Goal: Information Seeking & Learning: Check status

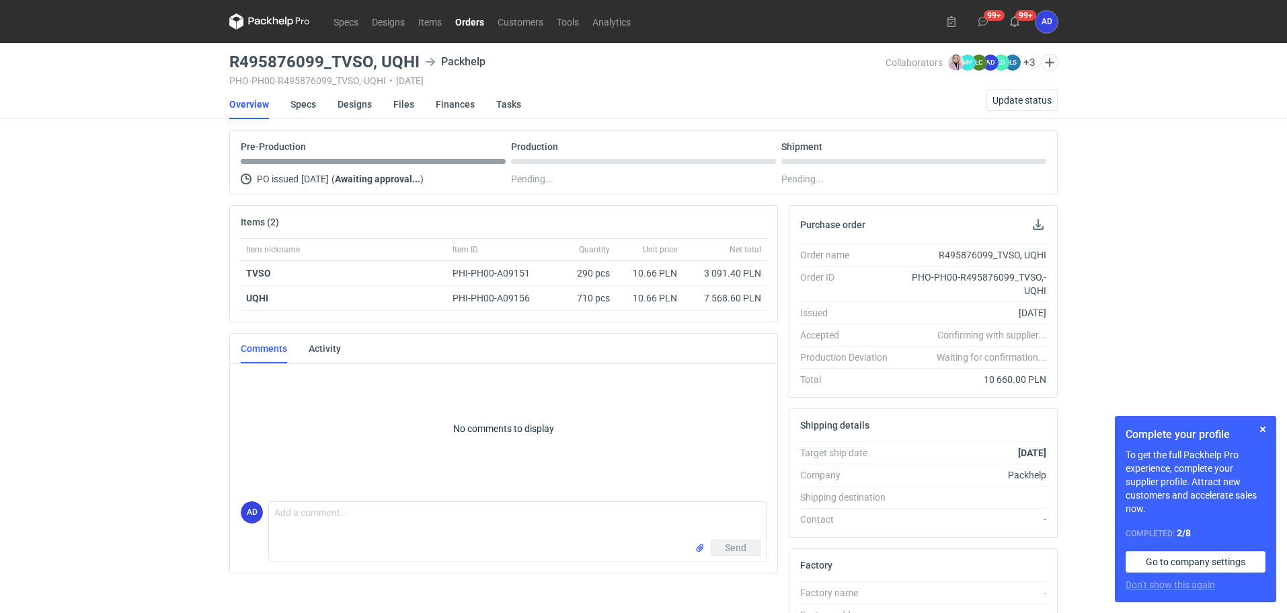
click at [473, 20] on link "Orders" at bounding box center [470, 21] width 42 height 16
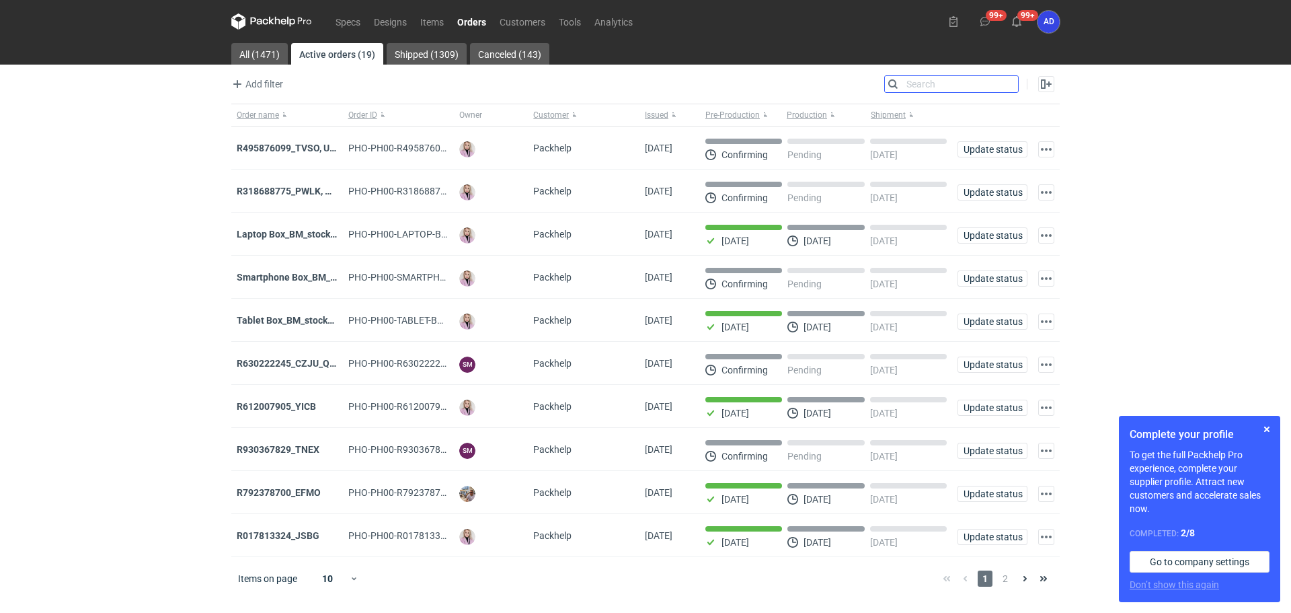
click at [1005, 85] on input "Search" at bounding box center [951, 84] width 133 height 16
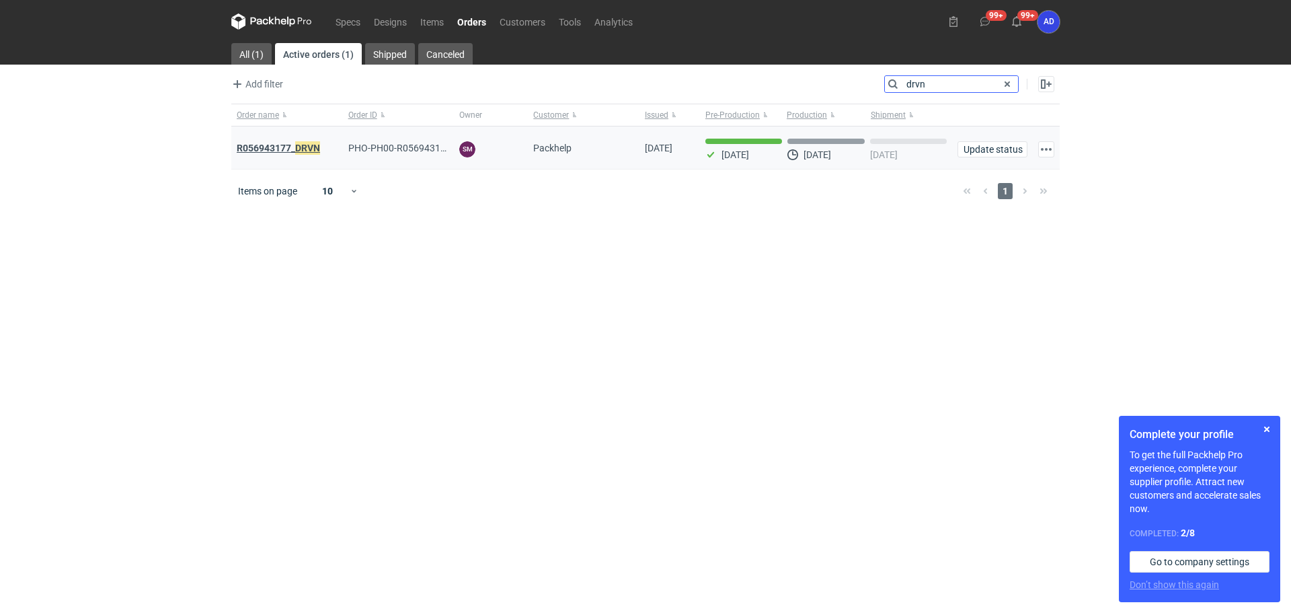
type input "drvn"
click at [286, 152] on strong "R056943177_ DRVN" at bounding box center [278, 148] width 83 height 15
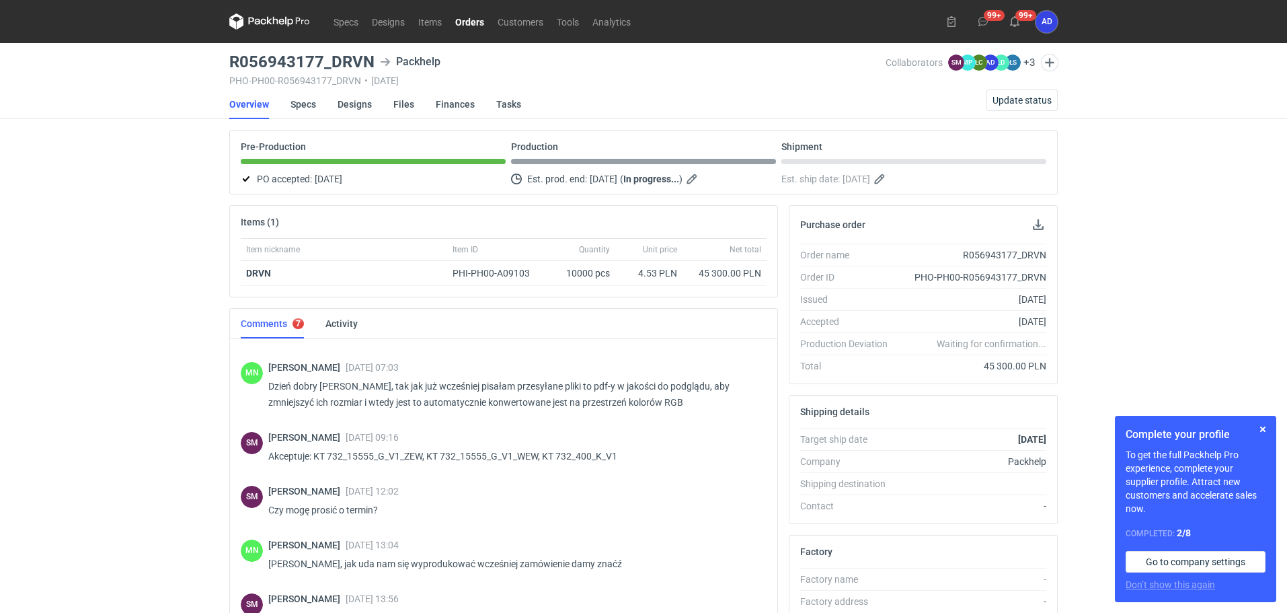
click at [481, 22] on link "Orders" at bounding box center [470, 21] width 42 height 16
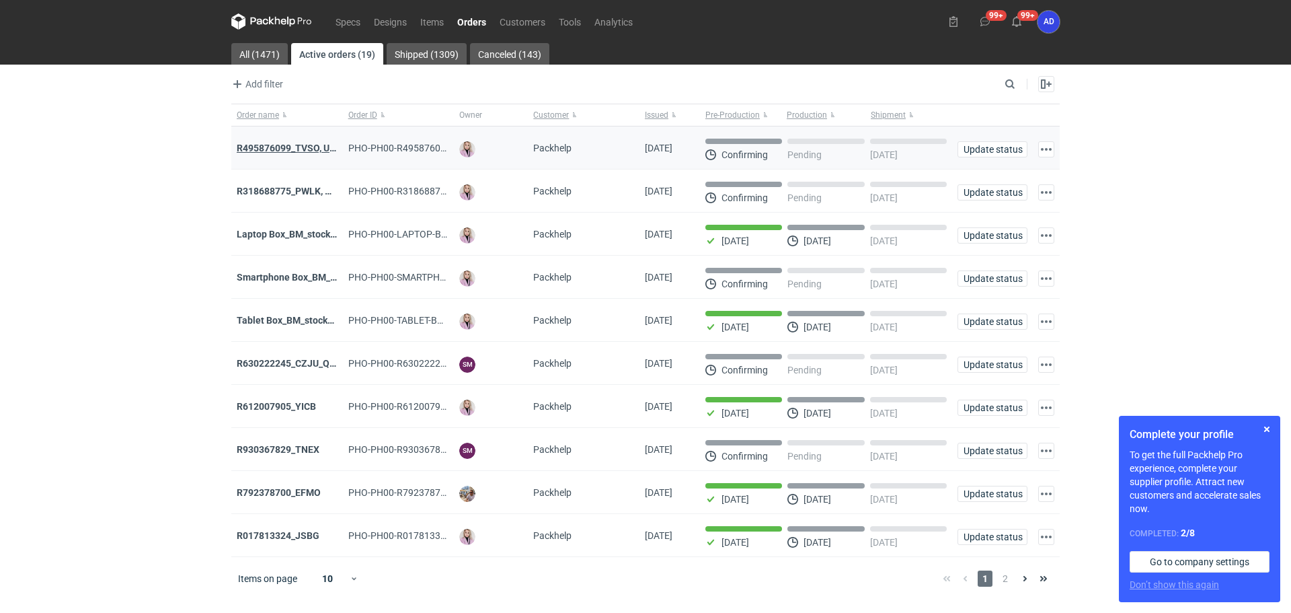
click at [305, 147] on strong "R495876099_TVSO, UQHI" at bounding box center [291, 148] width 109 height 11
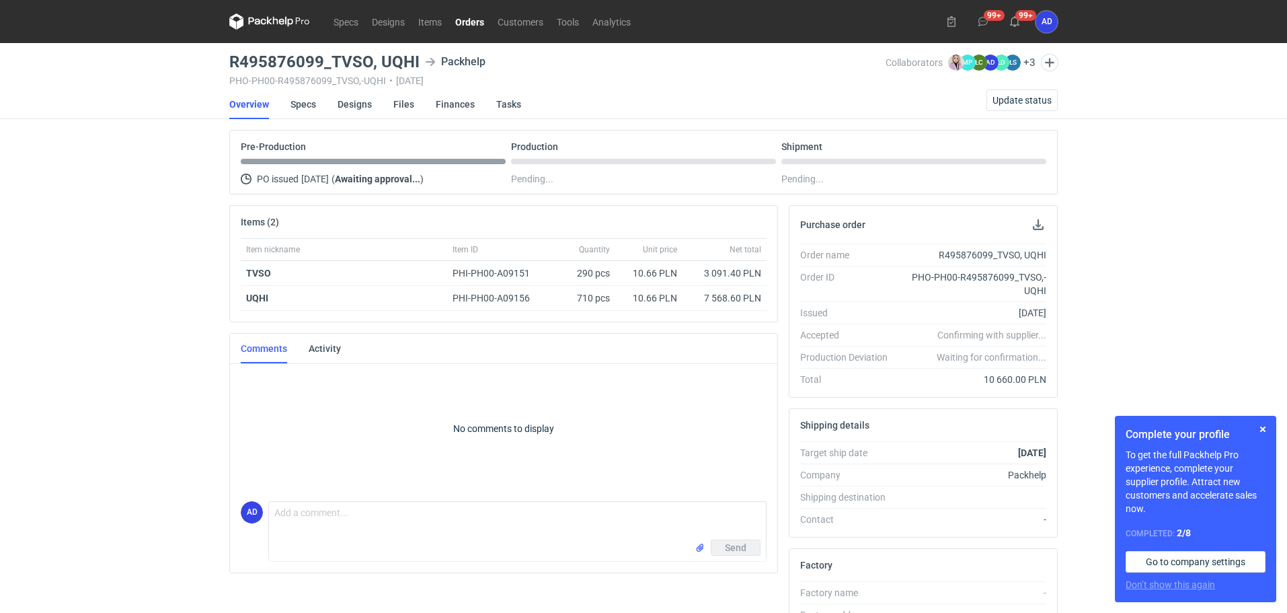
click at [467, 25] on link "Orders" at bounding box center [470, 21] width 42 height 16
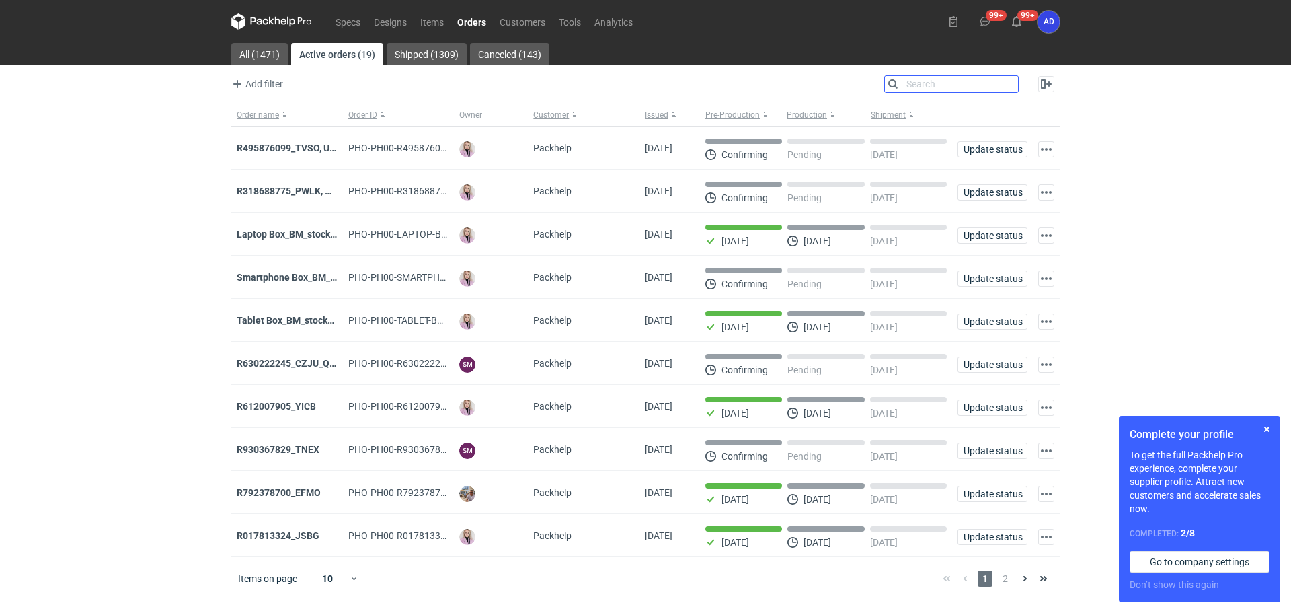
click at [1010, 87] on input "Search" at bounding box center [951, 84] width 133 height 16
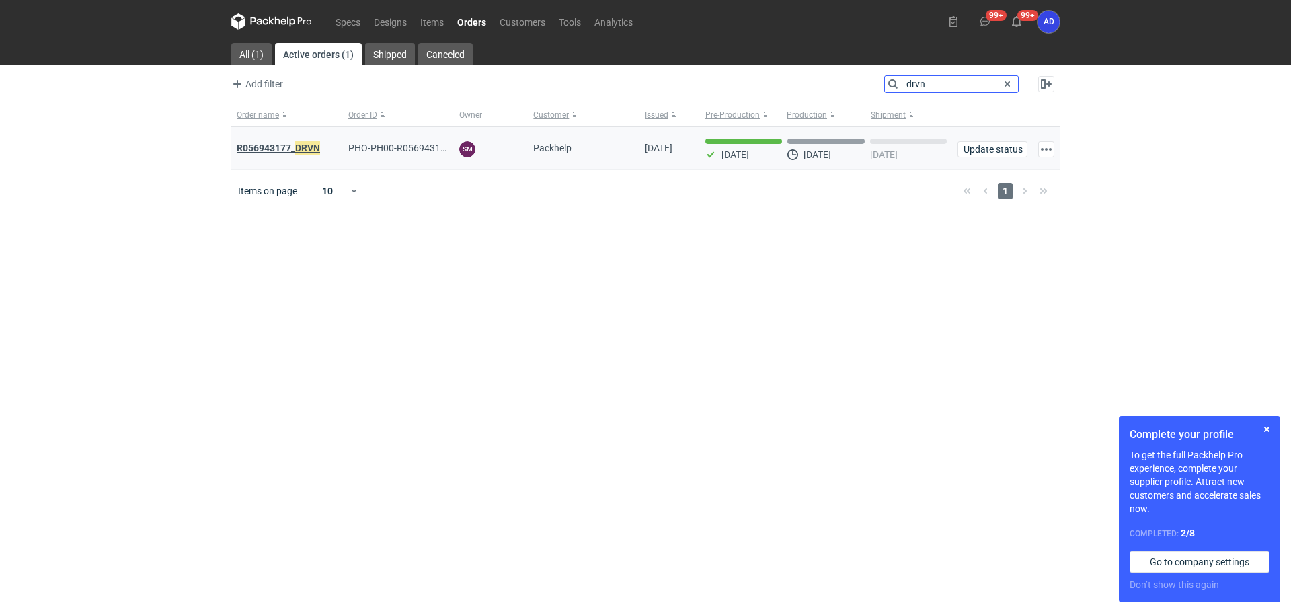
type input "drvn"
click at [293, 150] on strong "R056943177_ DRVN" at bounding box center [278, 148] width 83 height 15
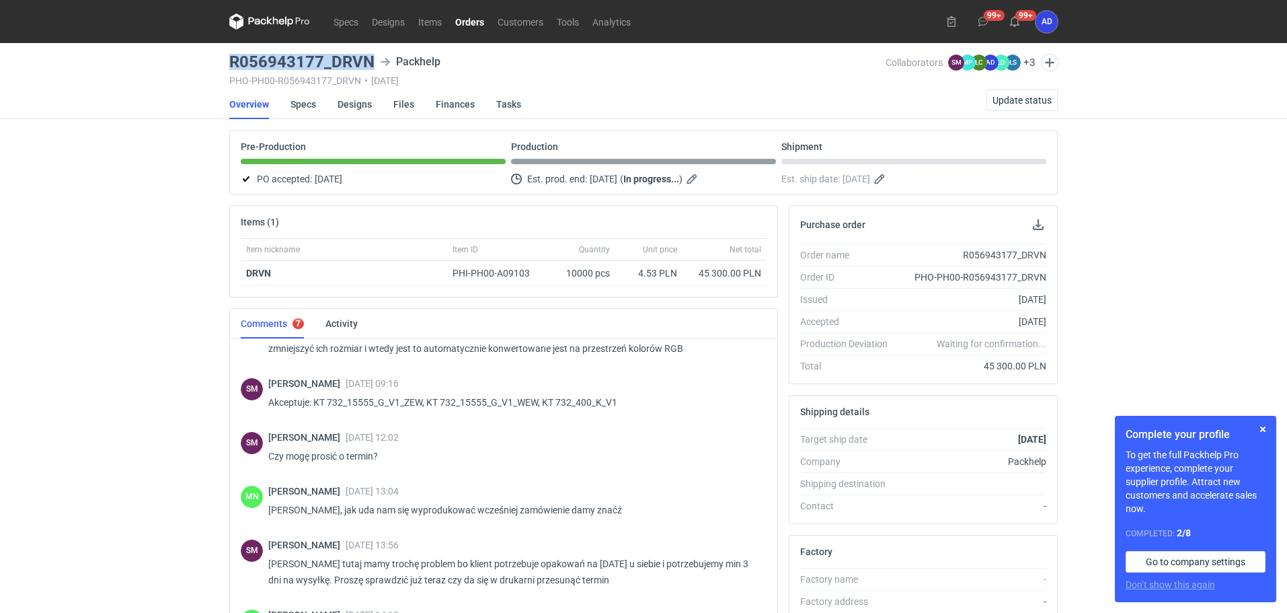
drag, startPoint x: 373, startPoint y: 59, endPoint x: 223, endPoint y: 66, distance: 150.8
click at [223, 66] on div "Specs Designs Items Orders Customers Tools Analytics 99+ 99+ AD [PERSON_NAME] […" at bounding box center [643, 306] width 1287 height 613
copy h3 "R056943177_DRVN"
